Goal: Task Accomplishment & Management: Use online tool/utility

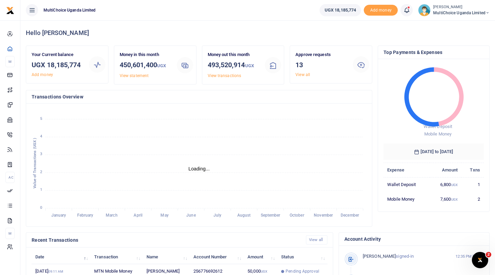
scroll to position [0, 0]
click at [304, 74] on link "View all" at bounding box center [302, 74] width 15 height 5
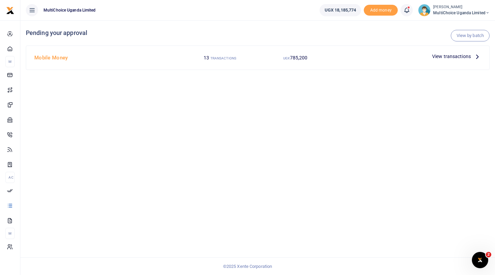
click at [449, 57] on span "View transactions" at bounding box center [451, 56] width 39 height 7
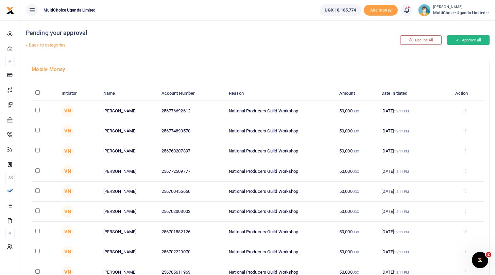
click at [470, 40] on button "Approve all" at bounding box center [468, 40] width 42 height 10
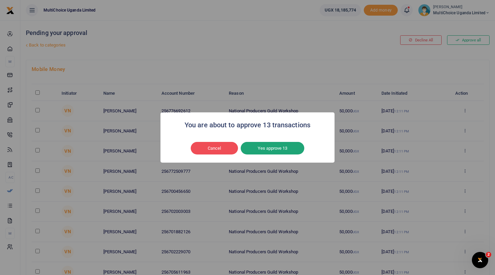
click at [291, 149] on button "Yes approve 13" at bounding box center [273, 148] width 64 height 13
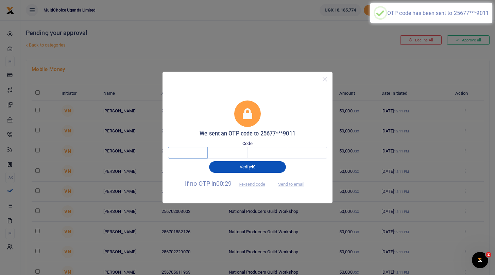
click at [185, 154] on input "text" at bounding box center [188, 153] width 40 height 12
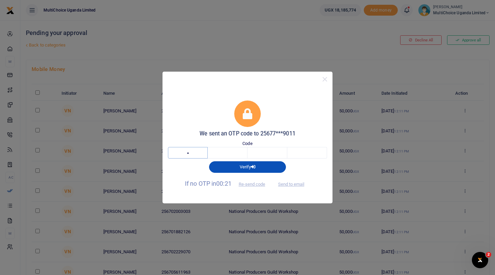
type input "5"
type input "3"
type input "1"
type input "5"
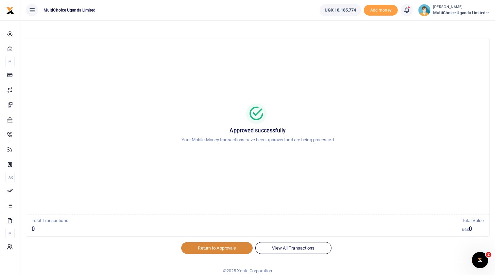
click at [221, 246] on link "Return to Approvals" at bounding box center [216, 248] width 71 height 12
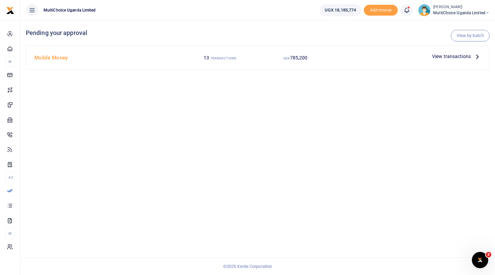
click at [444, 55] on span "View transactions" at bounding box center [451, 56] width 39 height 7
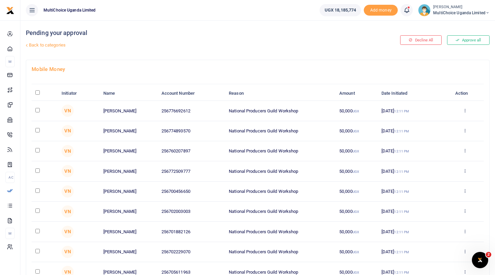
click at [458, 13] on span "MultiChoice Uganda Limited" at bounding box center [461, 13] width 56 height 6
click at [455, 25] on link "Switch accounts" at bounding box center [464, 25] width 54 height 10
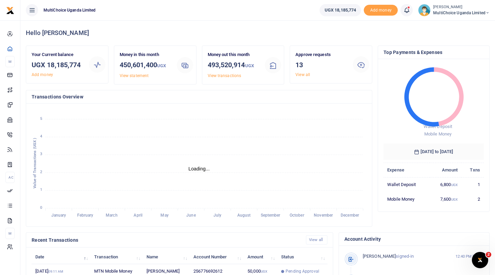
scroll to position [0, 0]
click at [438, 12] on span "MultiChoice Uganda Limited" at bounding box center [461, 13] width 56 height 6
click at [452, 24] on link "Switch accounts" at bounding box center [464, 25] width 54 height 10
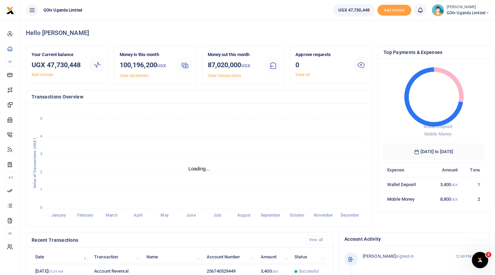
scroll to position [0, 0]
click at [461, 13] on span "GOtv Uganda Limited" at bounding box center [468, 13] width 43 height 6
click at [458, 23] on link "Switch accounts" at bounding box center [464, 25] width 54 height 10
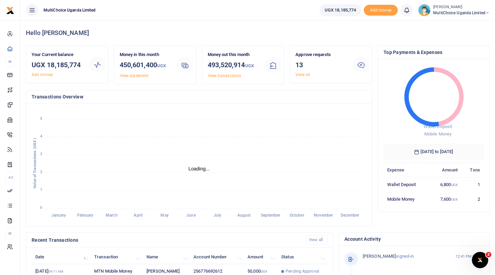
scroll to position [0, 0]
click at [307, 74] on link "View all" at bounding box center [302, 74] width 15 height 5
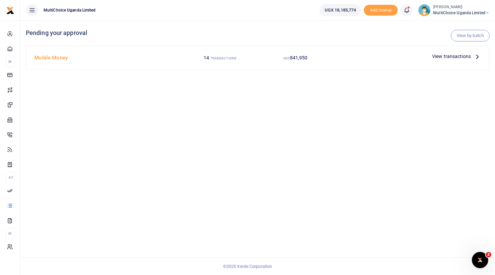
click at [446, 54] on span "View transactions" at bounding box center [451, 56] width 39 height 7
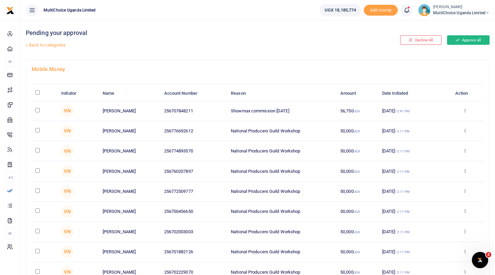
click at [456, 38] on icon at bounding box center [457, 40] width 4 height 5
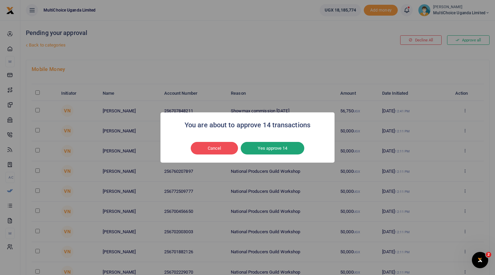
click at [290, 147] on button "Yes approve 14" at bounding box center [273, 148] width 64 height 13
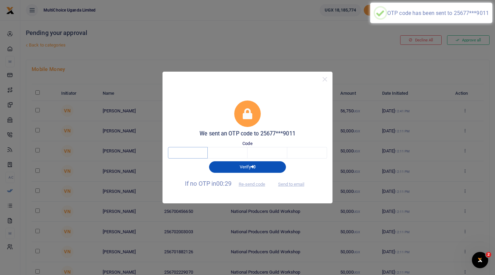
click at [191, 154] on input "text" at bounding box center [188, 153] width 40 height 12
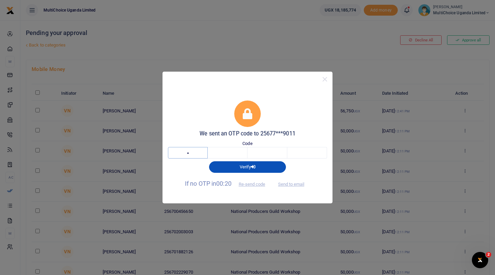
type input "4"
type input "7"
type input "2"
type input "7"
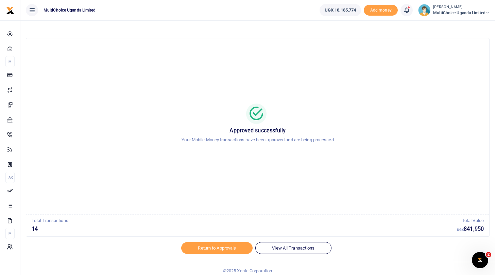
click at [437, 13] on span "MultiChoice Uganda Limited" at bounding box center [461, 13] width 56 height 6
click at [449, 59] on link "Logout" at bounding box center [464, 62] width 54 height 10
